Goal: Find specific page/section: Find specific page/section

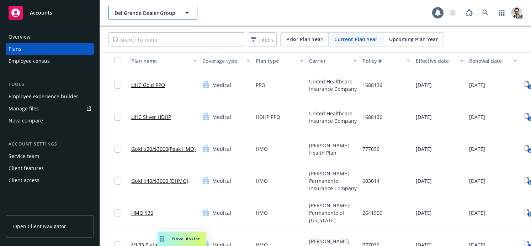
click at [152, 13] on span "Del Grande Dealer Group" at bounding box center [146, 12] width 62 height 7
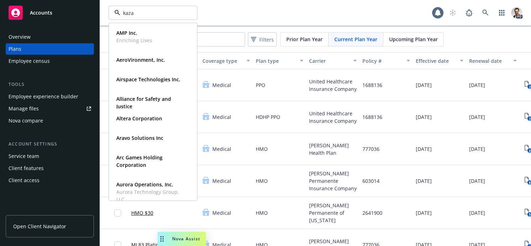
type input "kazan"
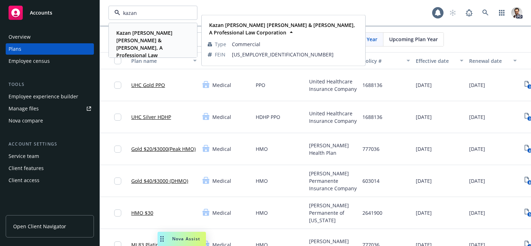
click at [142, 37] on strong "Kazan Mcclain Satterley & Greenwood, A Professional Law Corporation" at bounding box center [144, 48] width 56 height 37
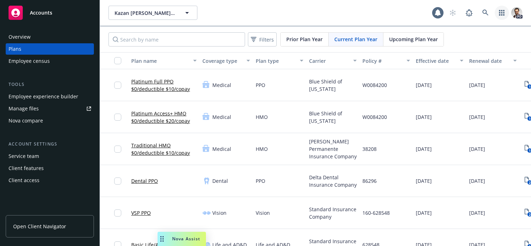
click at [499, 14] on icon "button" at bounding box center [502, 13] width 6 height 6
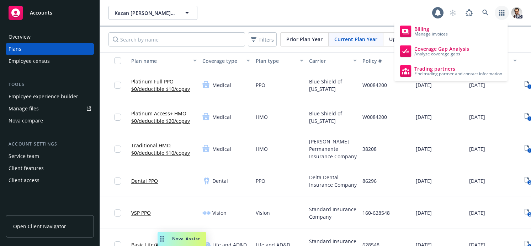
click at [502, 12] on icon "button" at bounding box center [501, 13] width 5 height 6
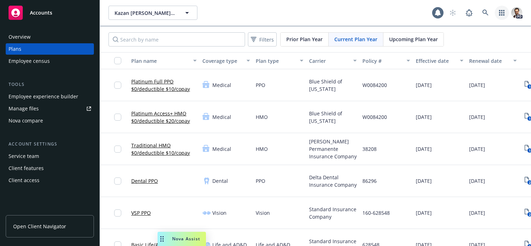
click at [501, 12] on icon "button" at bounding box center [501, 13] width 5 height 6
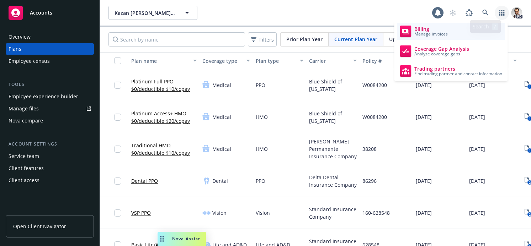
click at [438, 37] on link "Billing Manage invoices" at bounding box center [451, 31] width 108 height 17
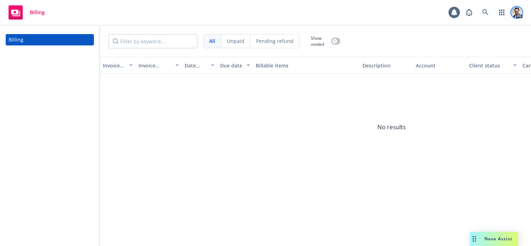
click at [513, 12] on img at bounding box center [516, 12] width 11 height 11
click at [34, 70] on div "Billing" at bounding box center [50, 136] width 100 height 221
click at [6, 12] on div "Billing 1 PD" at bounding box center [265, 13] width 531 height 26
click at [20, 11] on rect at bounding box center [16, 12] width 14 height 14
click at [18, 15] on rect at bounding box center [16, 12] width 14 height 14
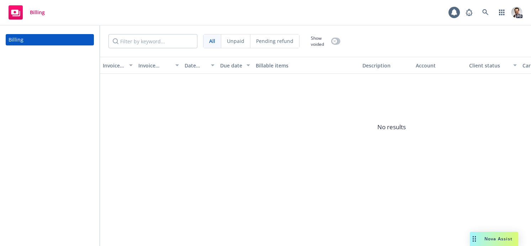
click at [31, 11] on span "Billing" at bounding box center [37, 13] width 15 height 6
click at [483, 11] on icon at bounding box center [485, 12] width 6 height 6
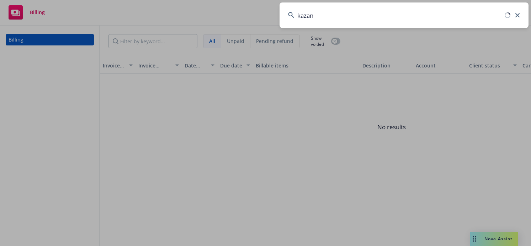
type input "kazan"
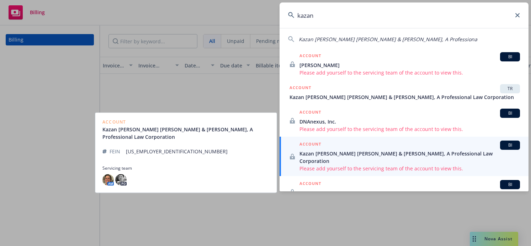
click at [369, 156] on span "Kazan Mcclain Satterley & Greenwood, A Professional Law Corporation" at bounding box center [409, 157] width 221 height 15
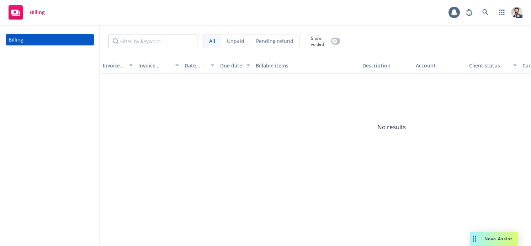
click at [35, 15] on span "Billing" at bounding box center [37, 13] width 15 height 6
click at [22, 10] on rect at bounding box center [16, 12] width 14 height 14
click at [453, 12] on icon at bounding box center [454, 12] width 6 height 6
click at [500, 13] on icon "button" at bounding box center [502, 13] width 6 height 6
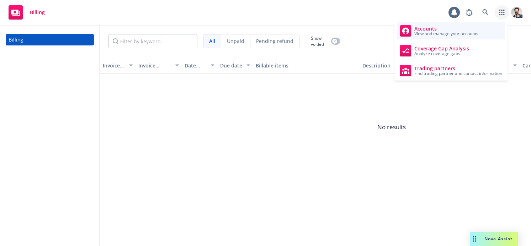
click at [461, 30] on span "Accounts" at bounding box center [446, 29] width 64 height 6
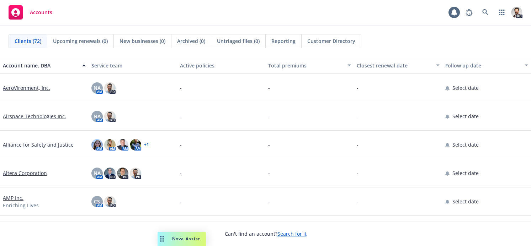
click at [320, 41] on span "Customer Directory" at bounding box center [331, 40] width 48 height 7
